Goal: Information Seeking & Learning: Learn about a topic

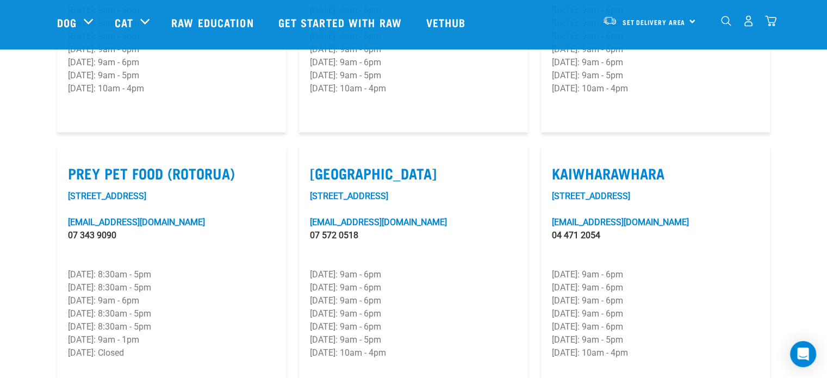
scroll to position [1308, 0]
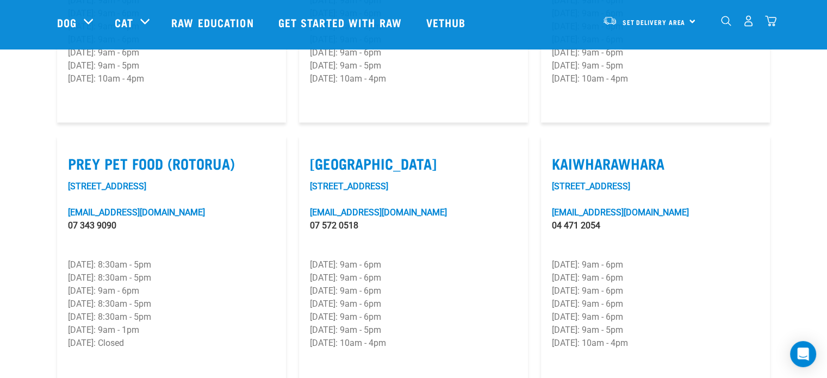
click at [350, 155] on label "Mount Maunganui" at bounding box center [413, 163] width 207 height 17
click at [317, 146] on input "Mount Maunganui" at bounding box center [313, 149] width 7 height 7
checkbox input "true"
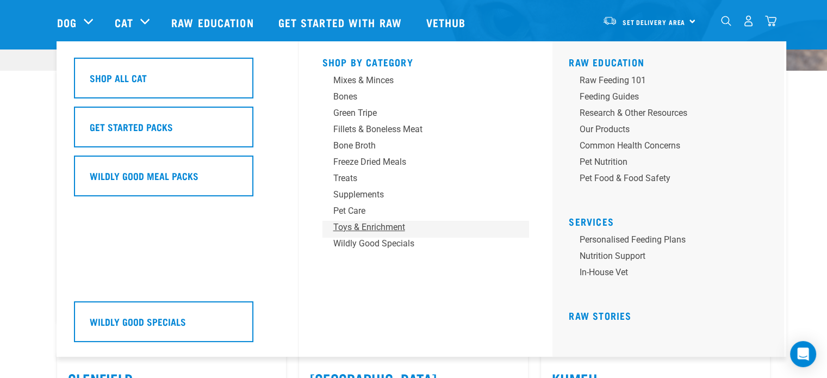
scroll to position [349, 0]
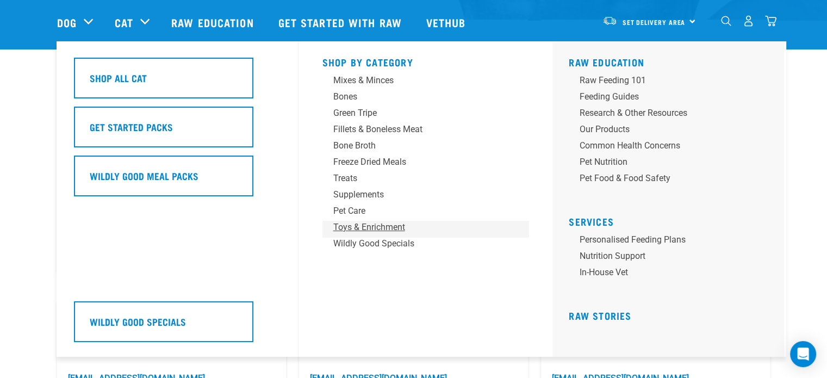
click at [447, 228] on div "Toys & Enrichment" at bounding box center [418, 227] width 170 height 13
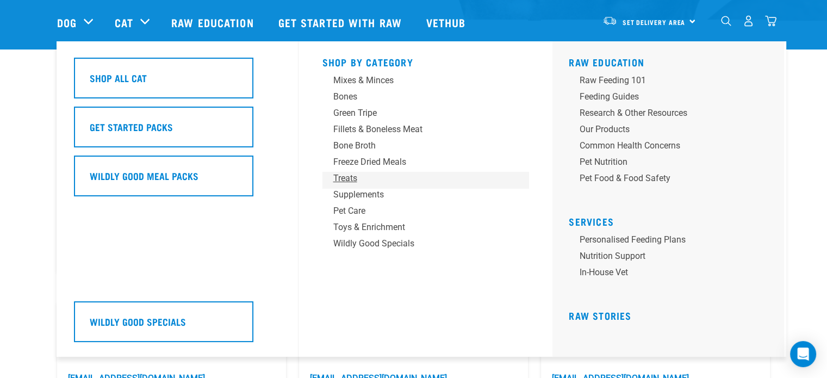
click at [436, 182] on div "Treats" at bounding box center [418, 178] width 170 height 13
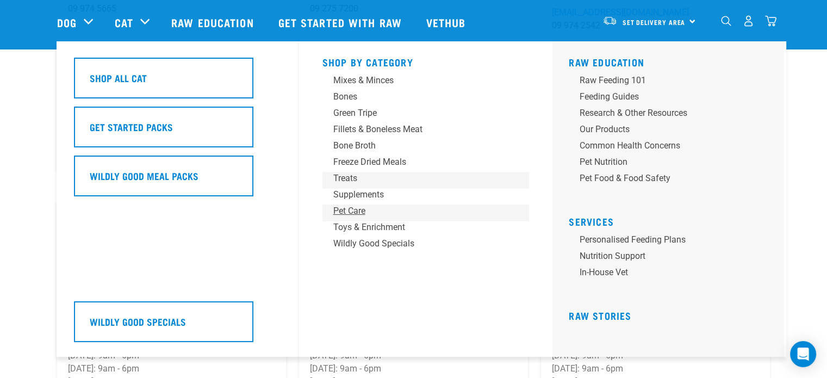
scroll to position [448, 0]
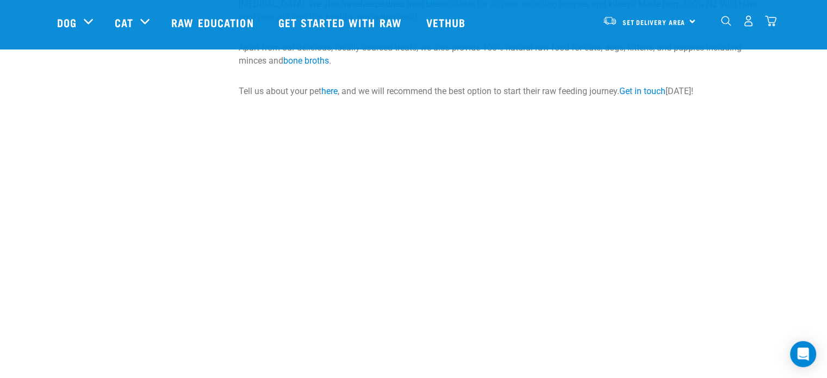
scroll to position [1365, 0]
click at [648, 21] on span "Set Delivery Area" at bounding box center [653, 22] width 63 height 4
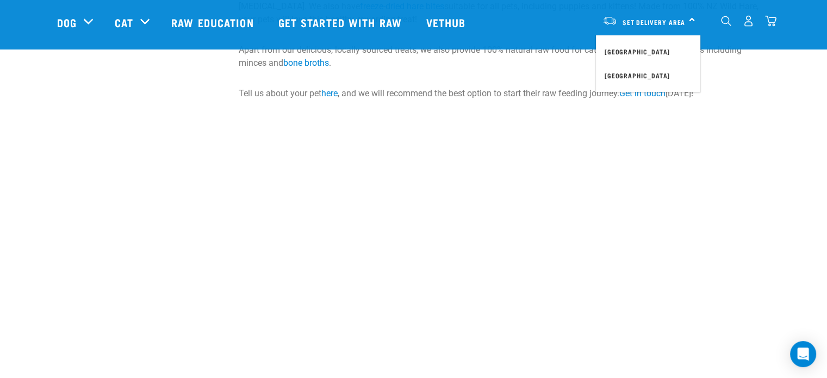
click at [532, 59] on p "Apart from our delicious, locally sourced treats, we also provide 100% natural …" at bounding box center [505, 56] width 532 height 26
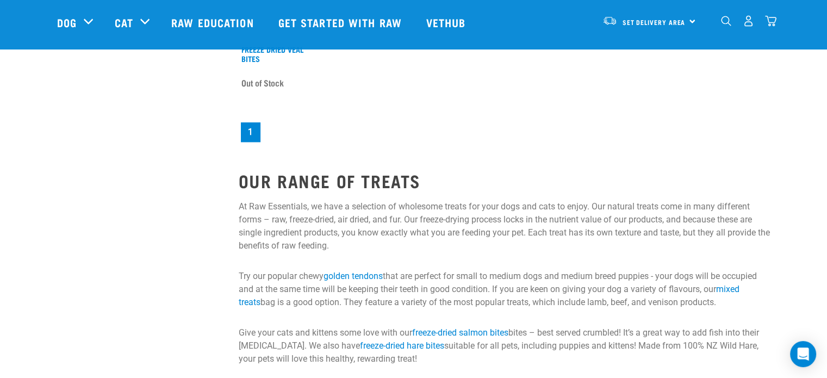
scroll to position [1026, 0]
click at [358, 26] on link "Get started with Raw" at bounding box center [341, 22] width 148 height 43
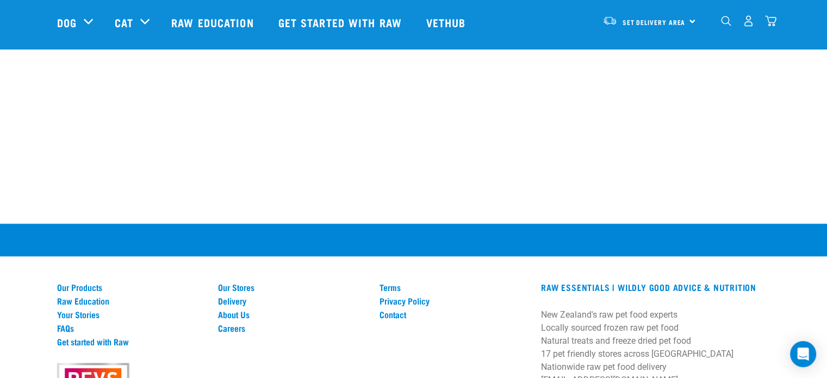
scroll to position [1482, 0]
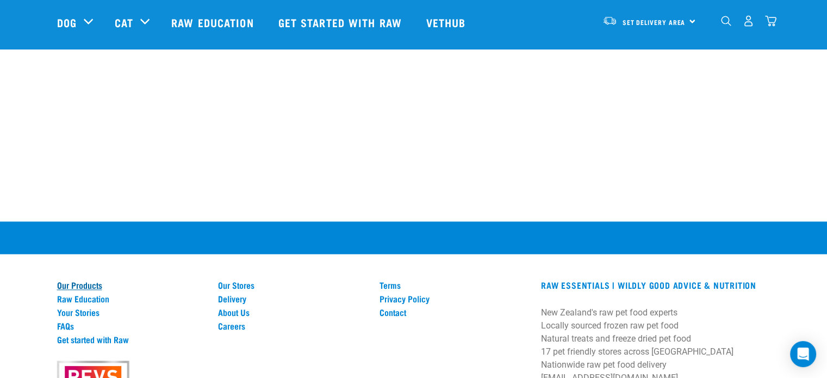
click at [96, 280] on link "Our Products" at bounding box center [131, 285] width 148 height 10
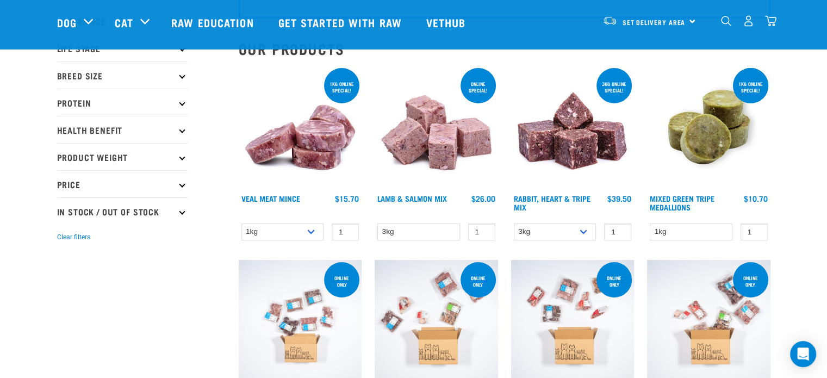
scroll to position [96, 0]
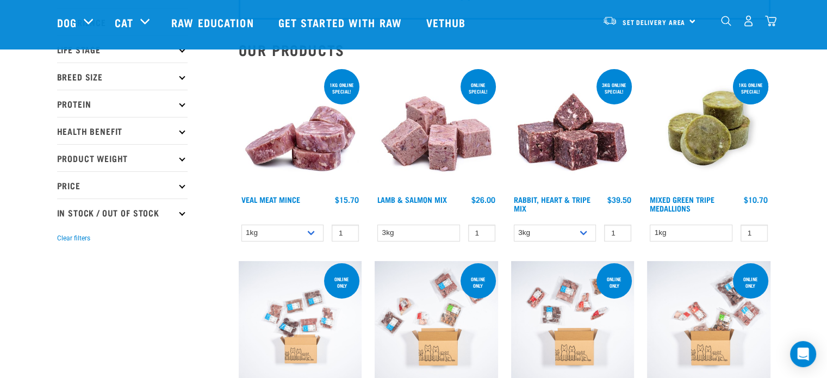
click at [440, 135] on img at bounding box center [435, 128] width 123 height 123
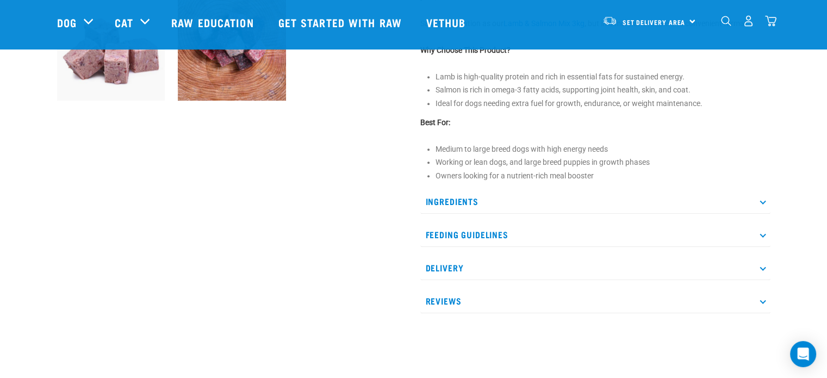
scroll to position [449, 0]
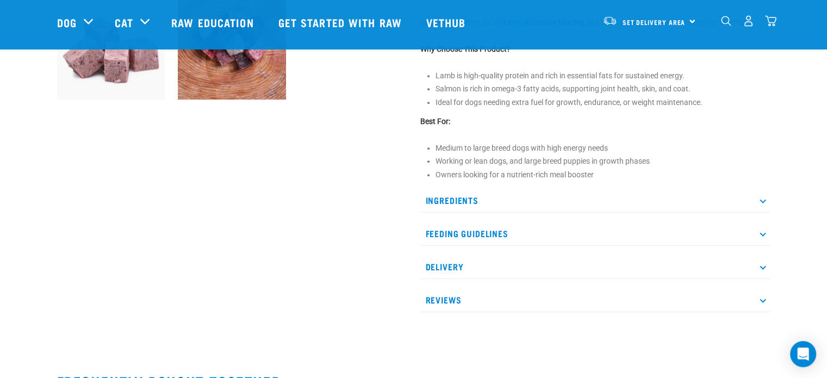
click at [454, 204] on p "Ingredients" at bounding box center [595, 200] width 350 height 24
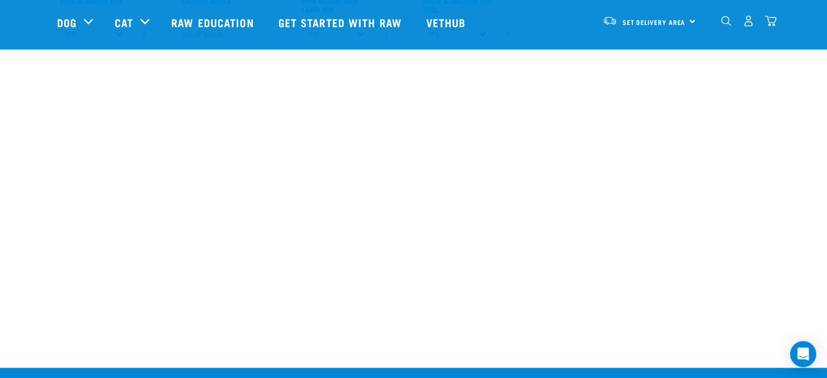
scroll to position [1053, 0]
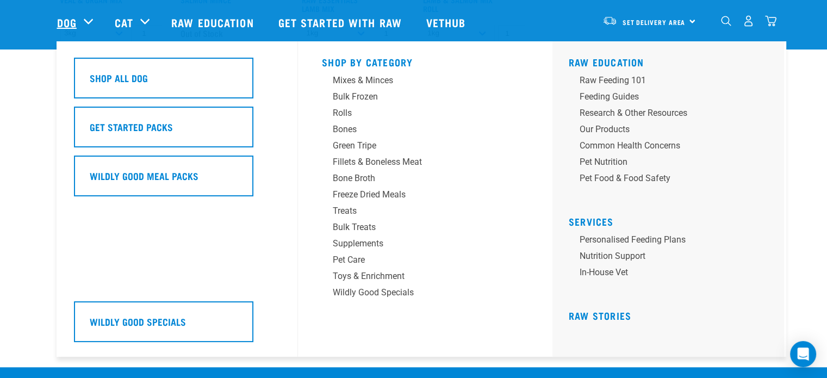
click at [72, 22] on link "Dog" at bounding box center [67, 22] width 20 height 16
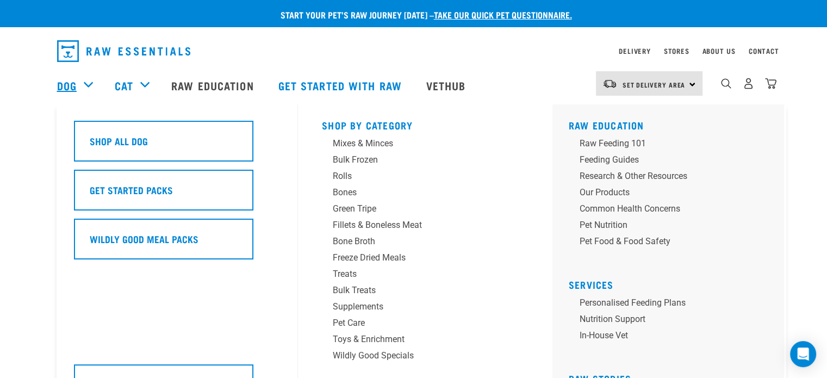
click at [70, 89] on link "Dog" at bounding box center [67, 85] width 20 height 16
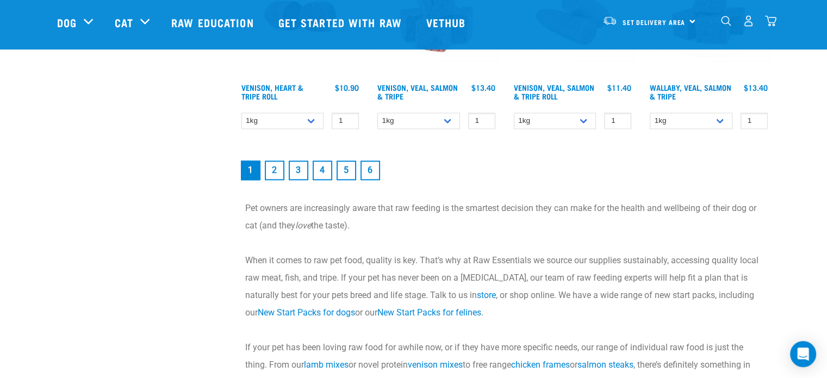
scroll to position [1624, 0]
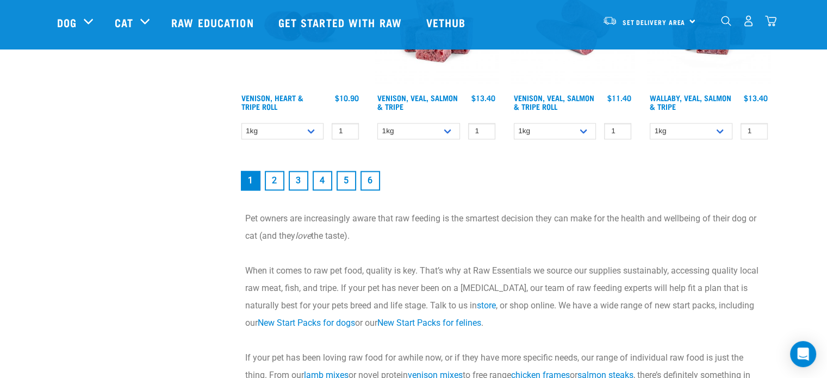
click at [276, 177] on link "2" at bounding box center [275, 181] width 20 height 20
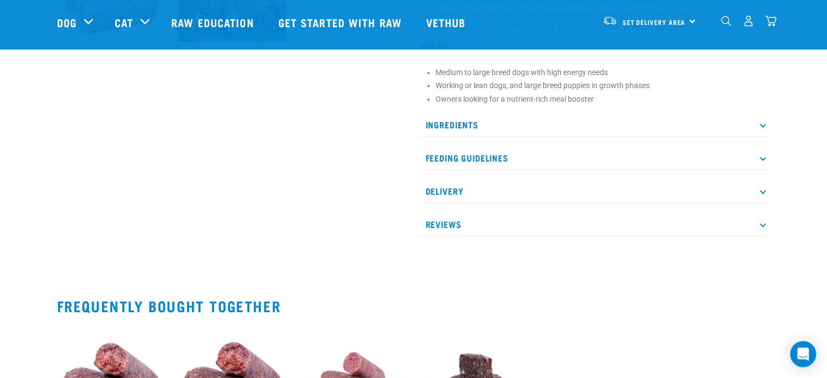
scroll to position [498, 0]
click at [764, 123] on icon at bounding box center [762, 124] width 6 height 6
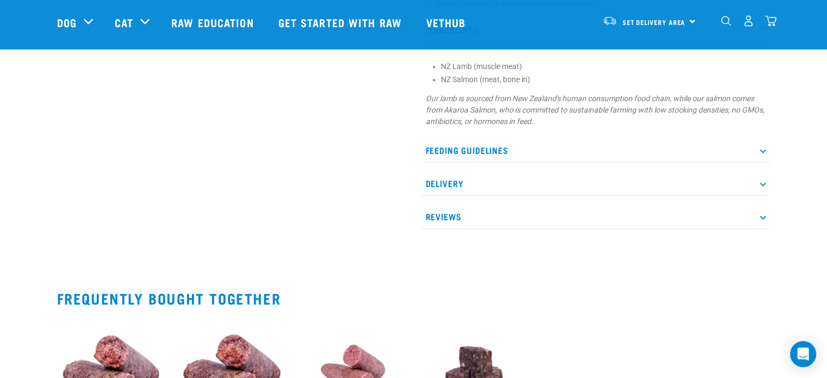
scroll to position [597, 0]
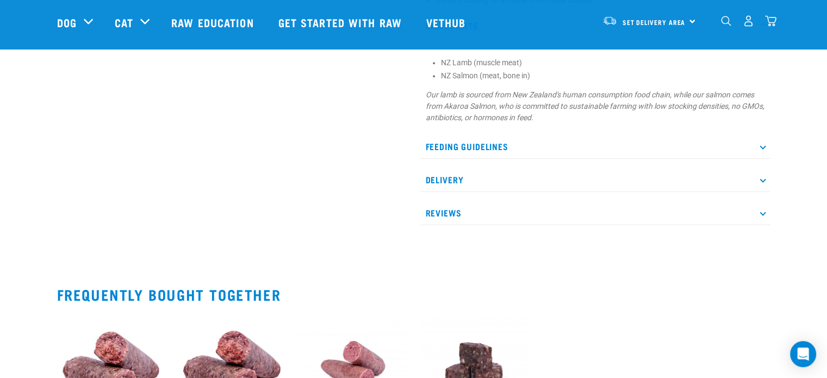
click at [763, 145] on icon at bounding box center [762, 146] width 6 height 6
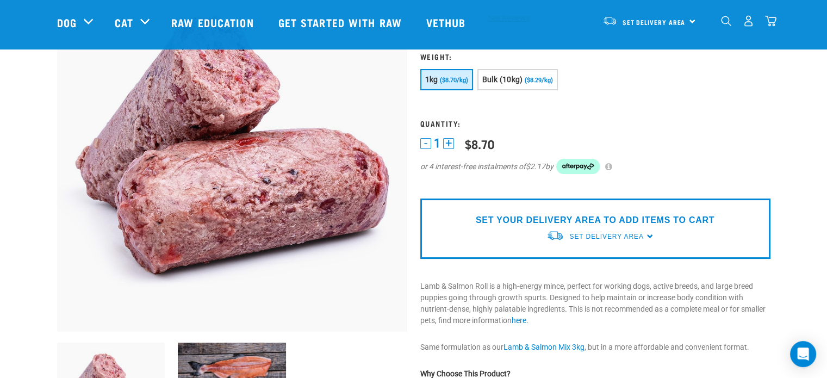
scroll to position [0, 0]
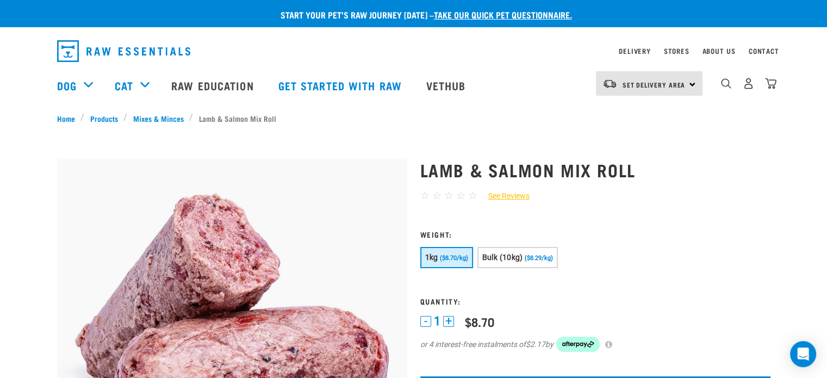
click at [212, 282] on img at bounding box center [232, 334] width 350 height 350
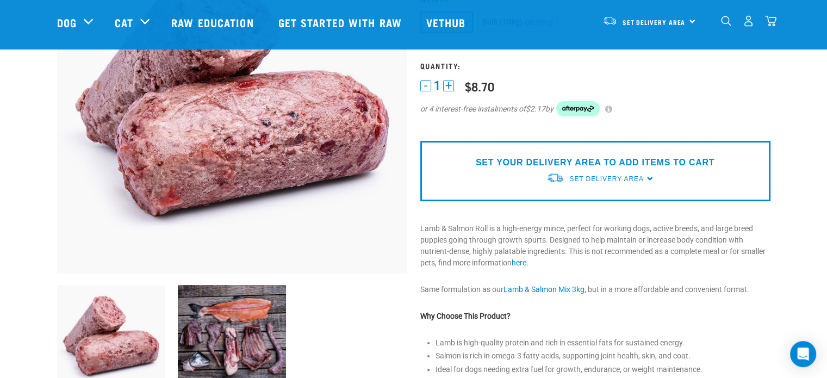
scroll to position [156, 0]
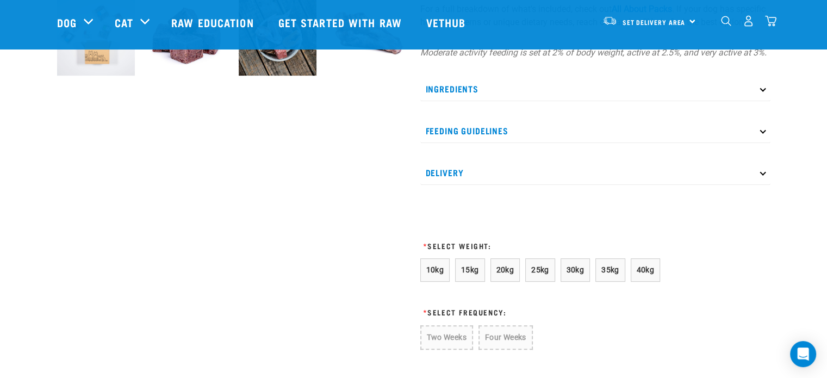
scroll to position [443, 0]
click at [431, 273] on span "10kg" at bounding box center [435, 269] width 18 height 9
click at [426, 281] on button "10kg" at bounding box center [435, 269] width 30 height 23
click at [426, 273] on span "10kg" at bounding box center [435, 269] width 18 height 9
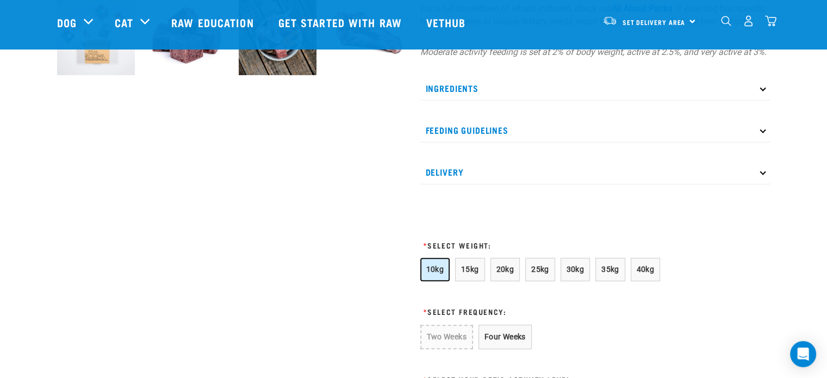
click at [432, 273] on span "10kg" at bounding box center [435, 269] width 18 height 9
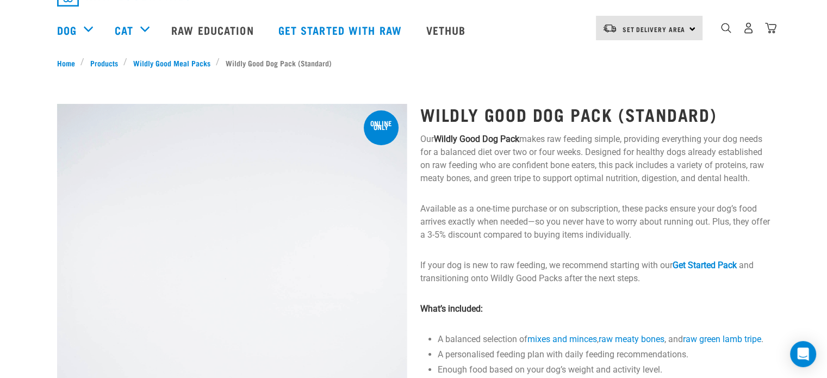
scroll to position [0, 0]
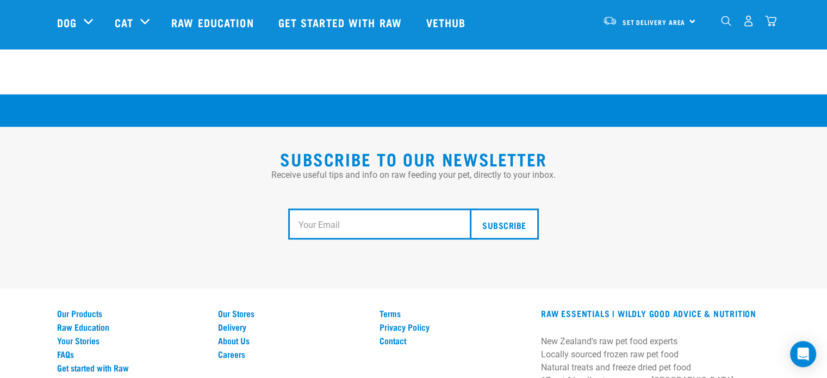
scroll to position [1952, 0]
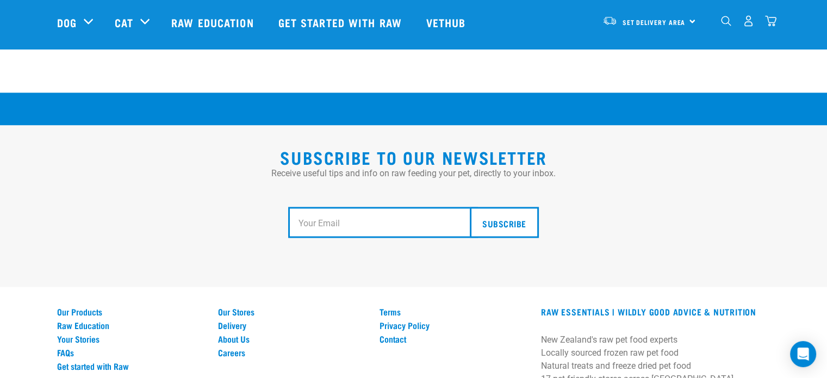
drag, startPoint x: 0, startPoint y: 0, endPoint x: 192, endPoint y: 206, distance: 281.5
click at [192, 206] on div "Subscribe" at bounding box center [413, 222] width 713 height 86
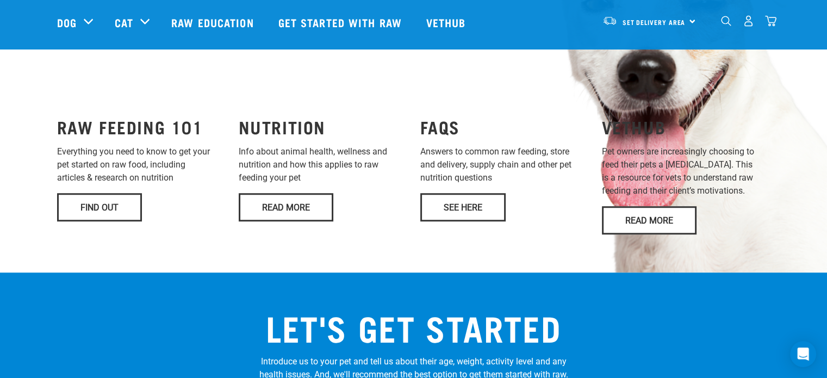
scroll to position [852, 0]
click at [112, 193] on link "Find Out" at bounding box center [99, 207] width 85 height 28
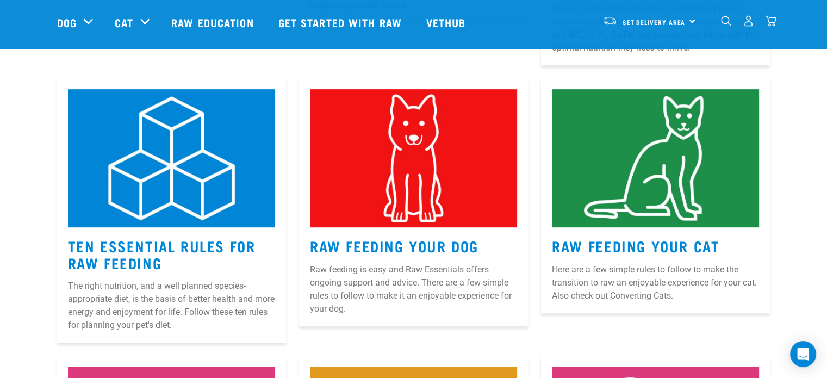
scroll to position [455, 0]
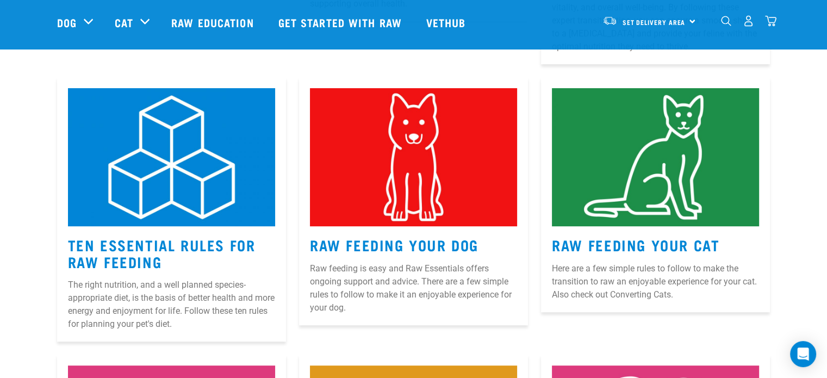
click at [192, 258] on h3 "Ten Essential Rules for Raw Feeding" at bounding box center [171, 252] width 207 height 33
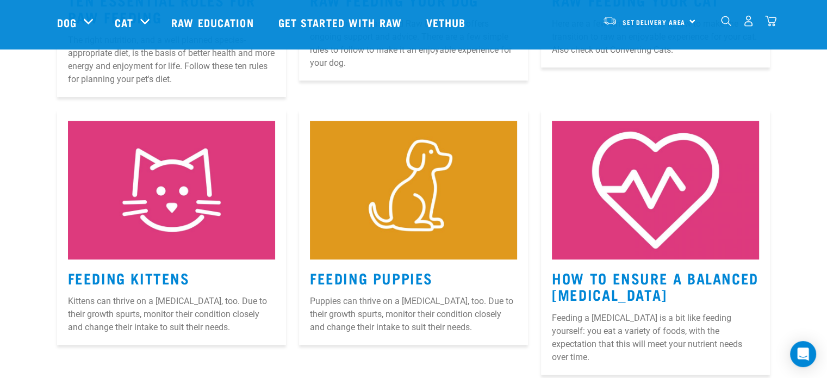
scroll to position [700, 0]
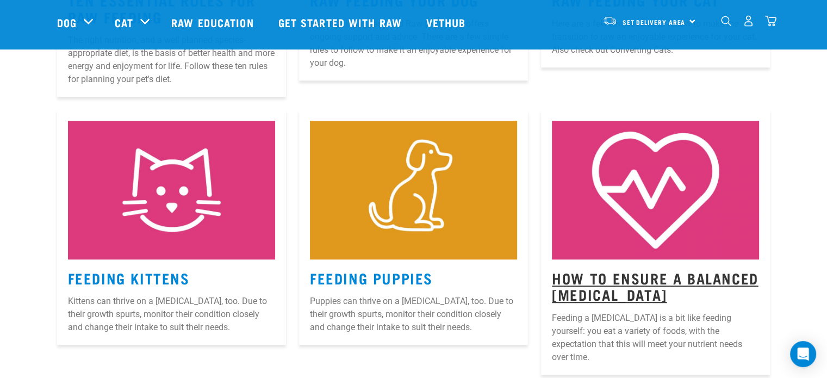
click at [594, 273] on link "How to Ensure a Balanced [MEDICAL_DATA]" at bounding box center [655, 285] width 206 height 25
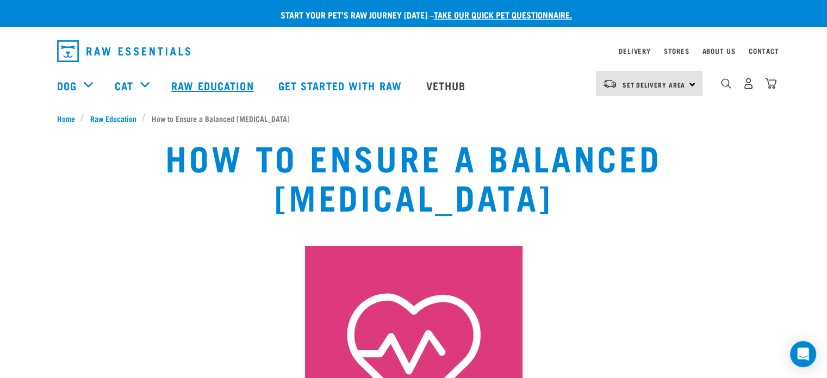
click at [222, 84] on link "Raw Education" at bounding box center [213, 85] width 107 height 43
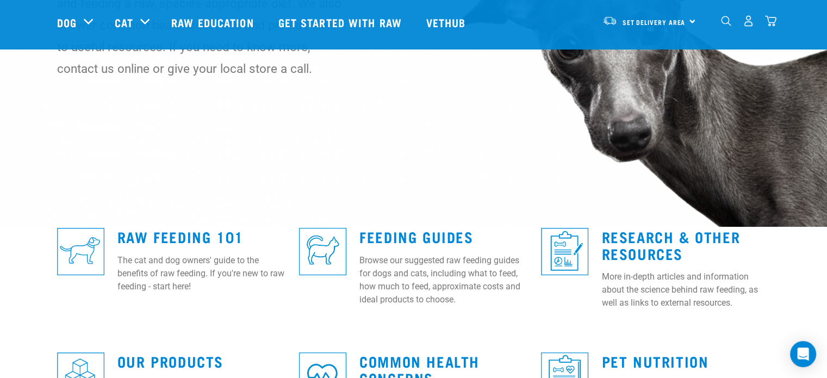
scroll to position [143, 0]
click at [89, 243] on img at bounding box center [80, 250] width 47 height 47
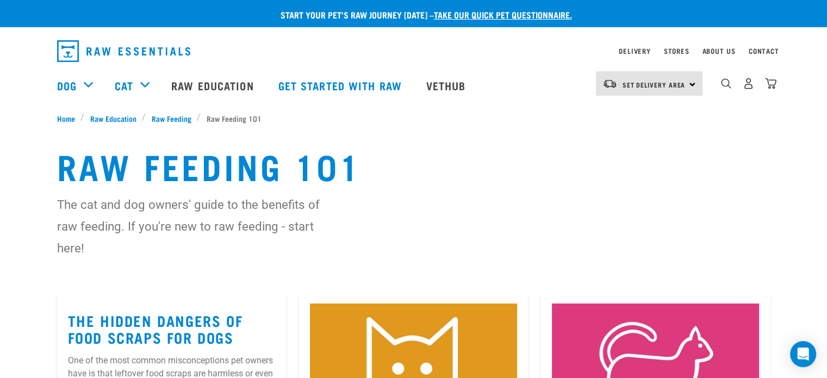
click at [89, 243] on div "Raw Feeding 101 The cat and dog owners' guide to the benefits of raw feeding. I…" at bounding box center [413, 208] width 827 height 168
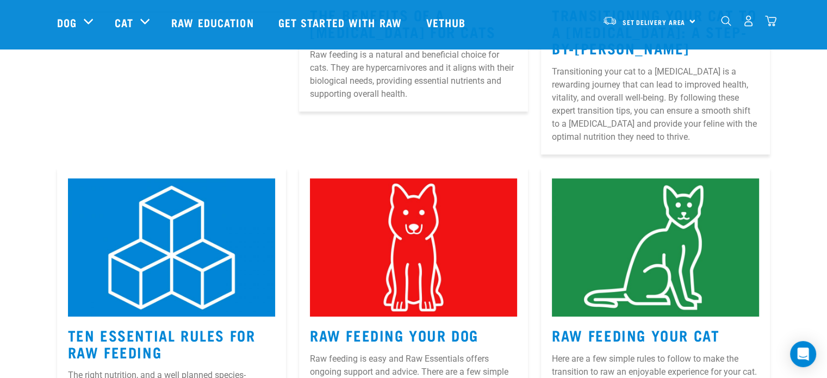
scroll to position [256, 0]
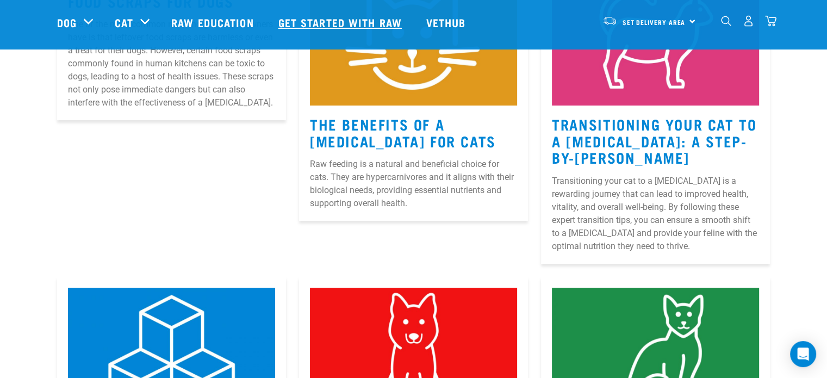
click at [331, 23] on link "Get started with Raw" at bounding box center [341, 22] width 148 height 43
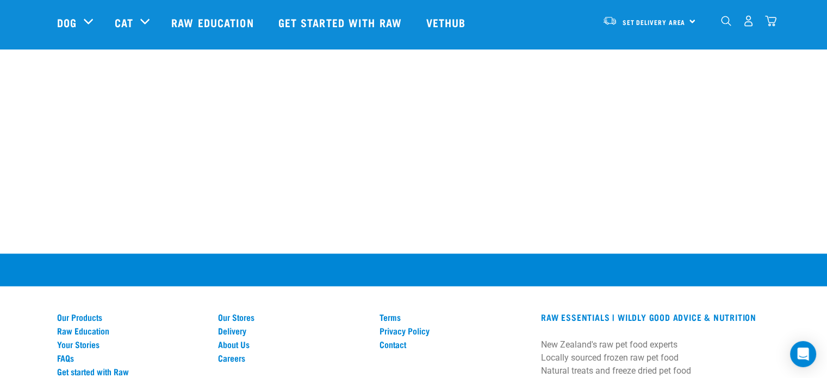
scroll to position [1451, 0]
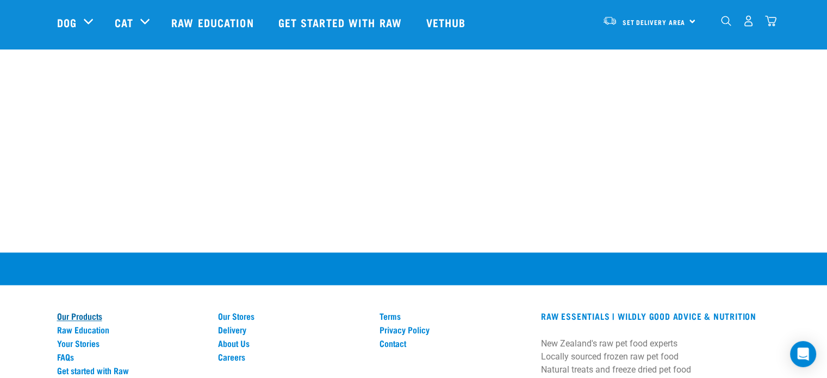
click at [79, 311] on link "Our Products" at bounding box center [131, 316] width 148 height 10
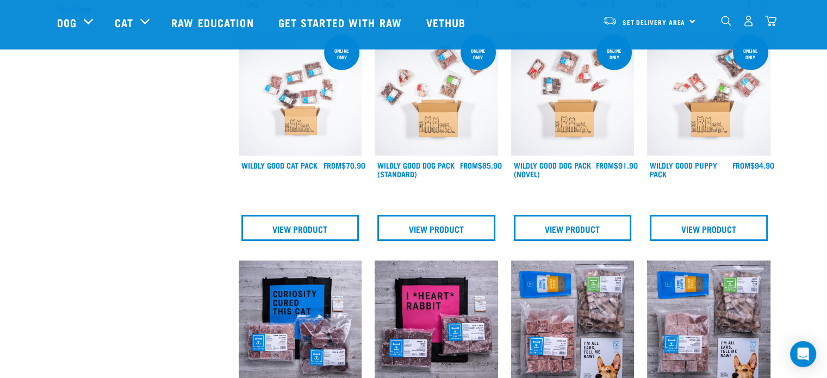
scroll to position [324, 0]
click at [308, 136] on img at bounding box center [300, 94] width 123 height 123
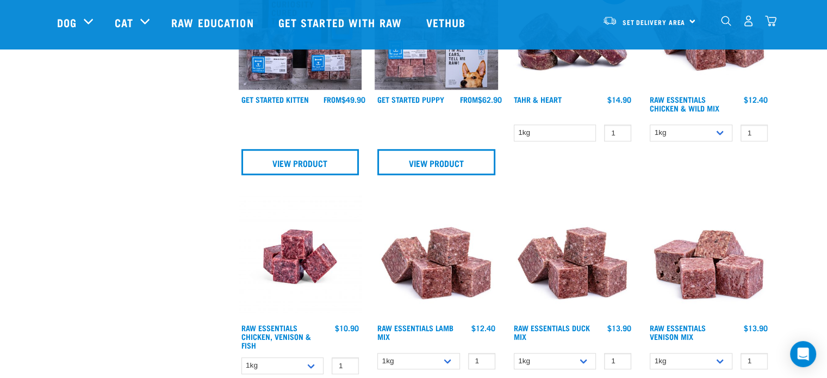
scroll to position [845, 0]
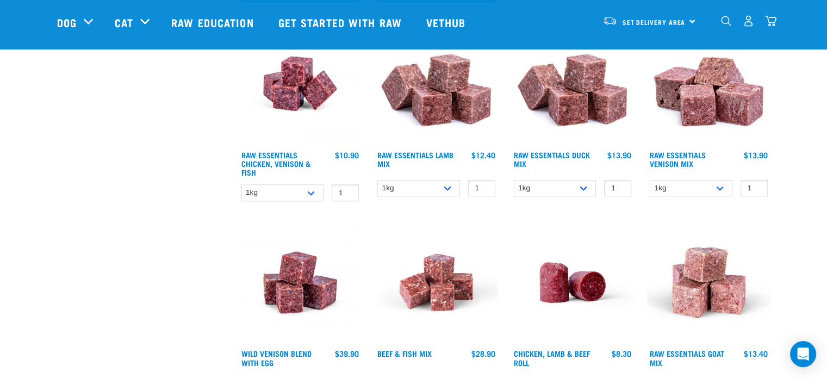
click at [367, 313] on div "Wild Venison Blend with Egg 1 0 100 0 100 0 100" at bounding box center [300, 311] width 136 height 194
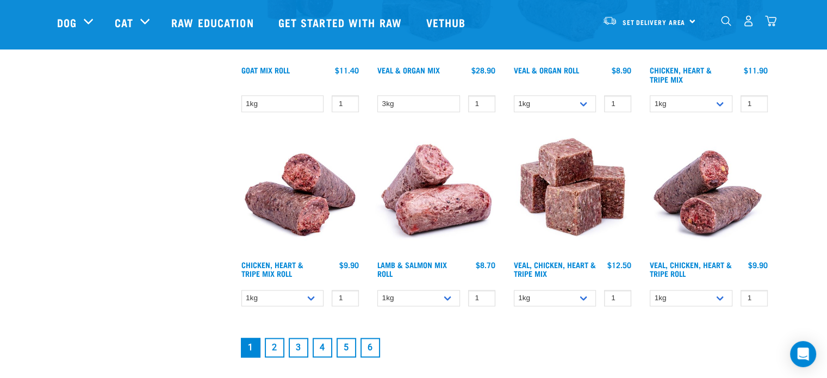
scroll to position [1497, 0]
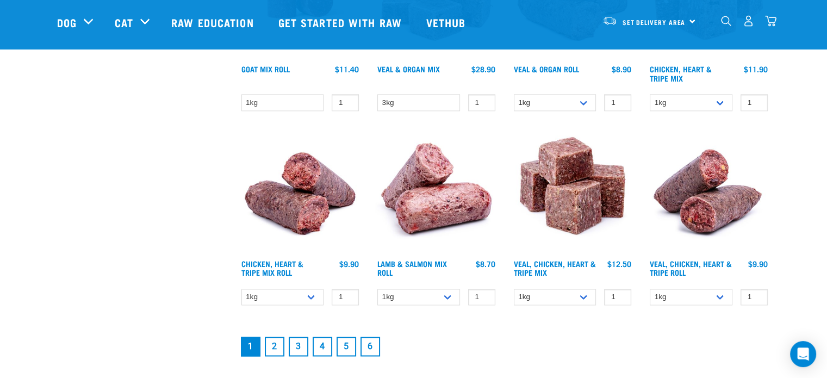
click at [277, 342] on link "2" at bounding box center [275, 346] width 20 height 20
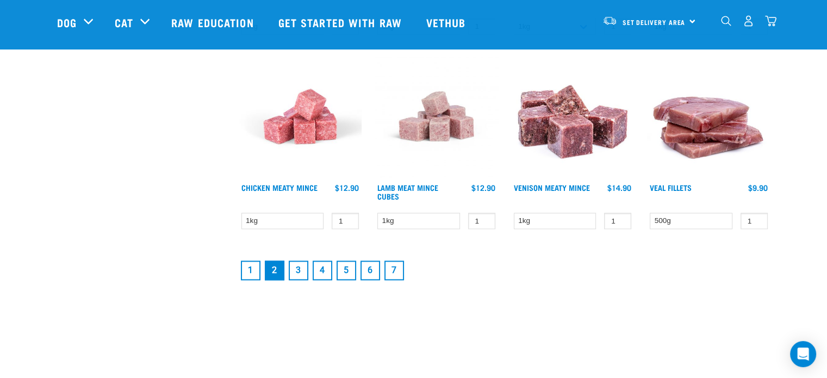
scroll to position [1489, 0]
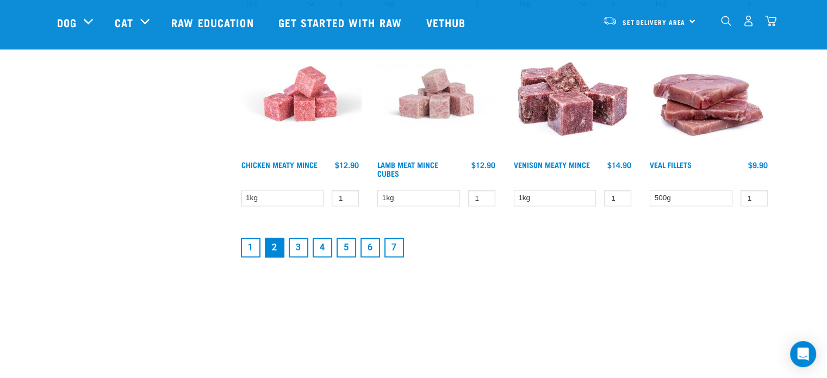
drag, startPoint x: 436, startPoint y: 200, endPoint x: 301, endPoint y: 243, distance: 142.5
click at [301, 243] on link "3" at bounding box center [299, 248] width 20 height 20
